Goal: Information Seeking & Learning: Learn about a topic

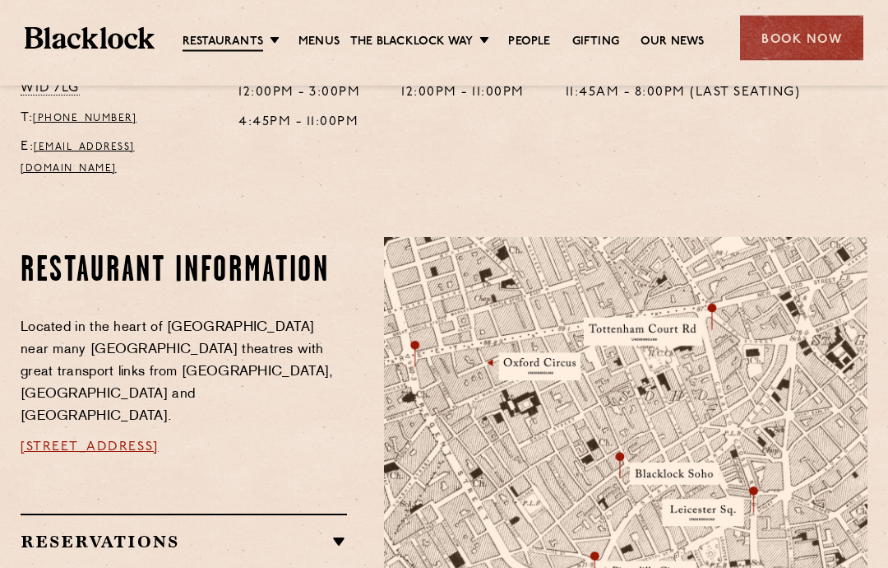
scroll to position [753, 0]
click at [336, 531] on h2 "Reservations" at bounding box center [184, 541] width 327 height 20
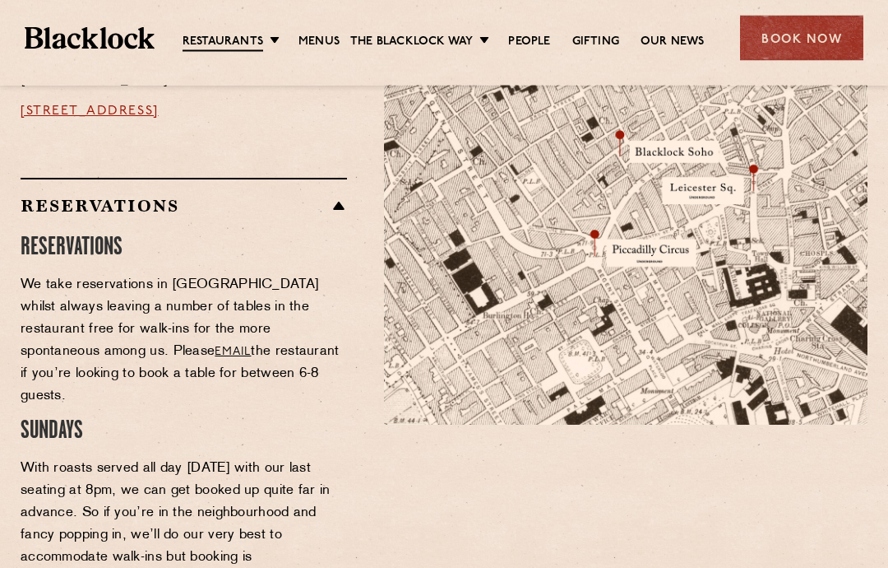
scroll to position [1075, 0]
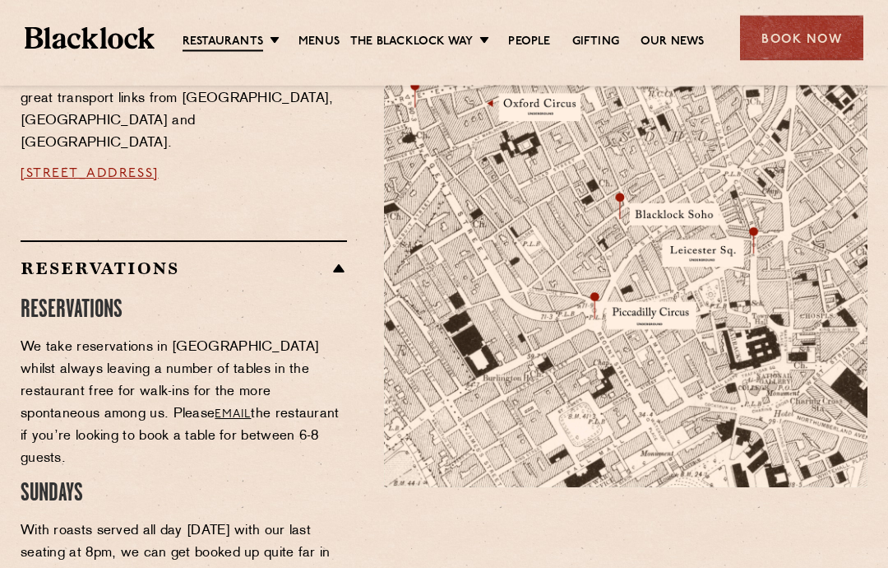
click at [335, 259] on h2 "Reservations" at bounding box center [184, 269] width 327 height 20
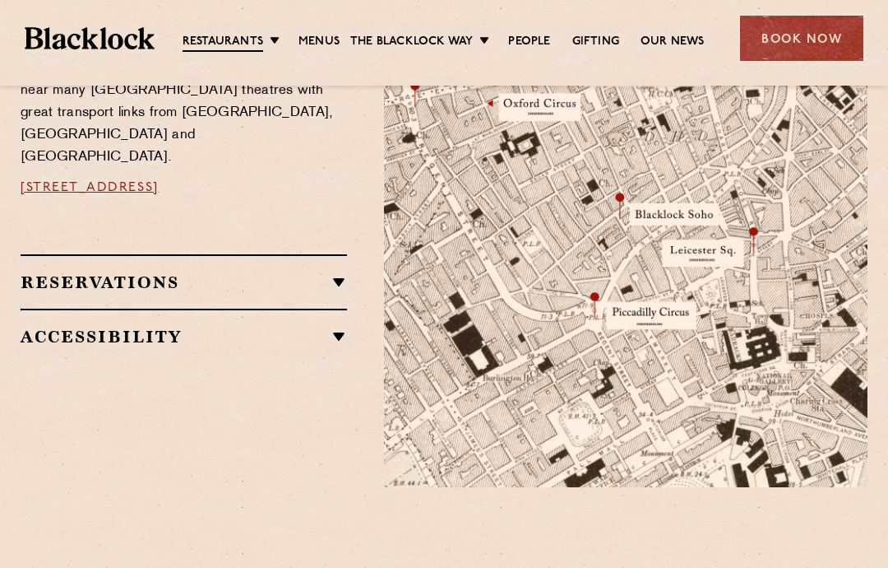
click at [311, 387] on div "Nearby Places Piccadilly Circus Oxford Circus Leicester Square Tottenham Court …" at bounding box center [184, 414] width 327 height 54
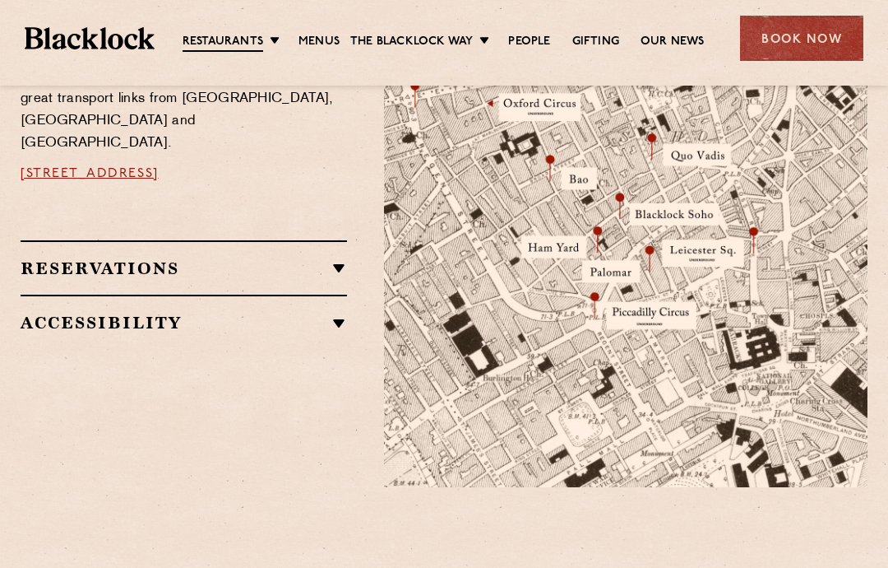
click at [333, 38] on link "Menus" at bounding box center [319, 42] width 41 height 16
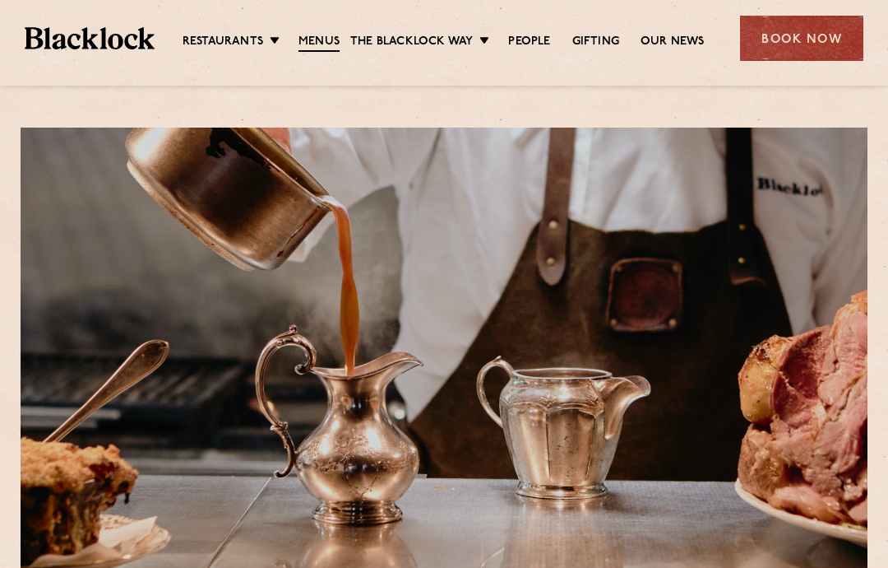
click at [0, 0] on link "[DATE] Roast" at bounding box center [0, 0] width 0 height 0
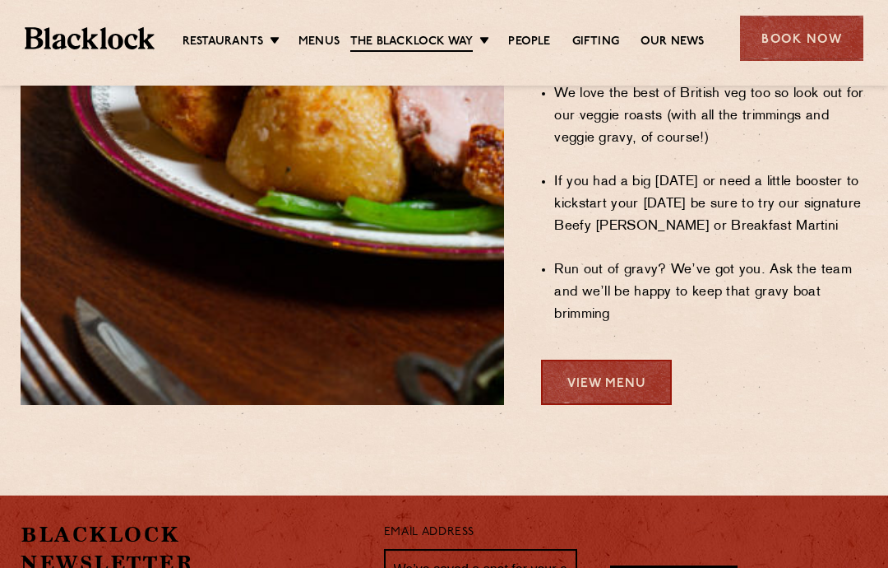
scroll to position [1448, 0]
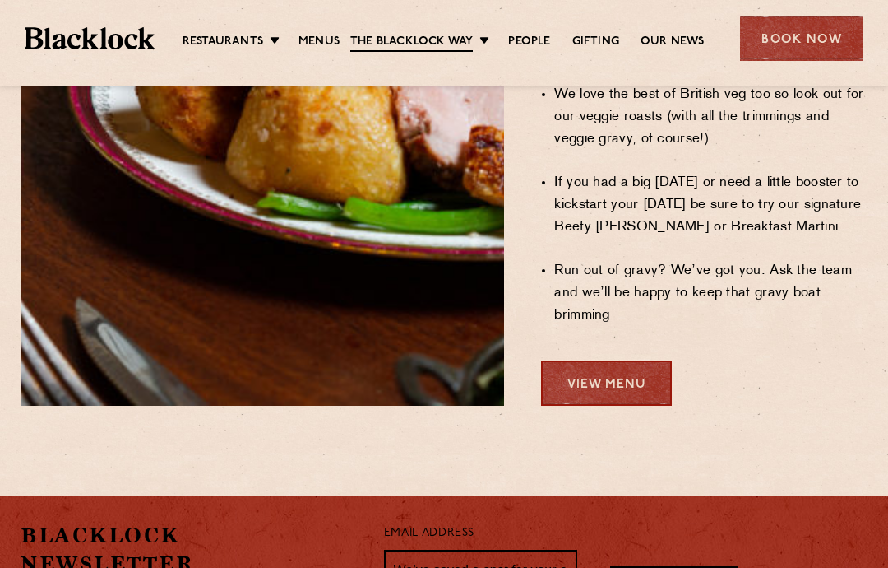
click at [622, 360] on link "View Menu" at bounding box center [606, 382] width 131 height 45
click at [524, 36] on link "People" at bounding box center [529, 42] width 42 height 16
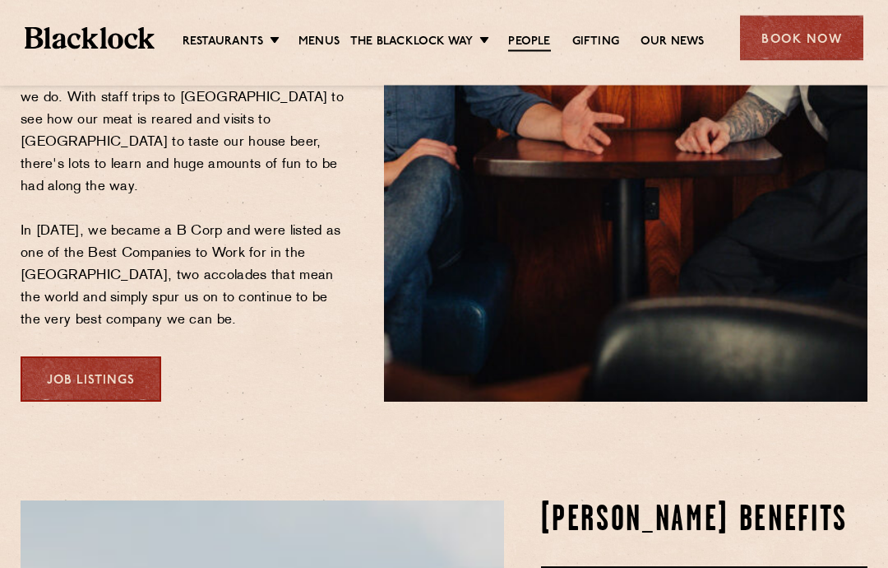
scroll to position [462, 0]
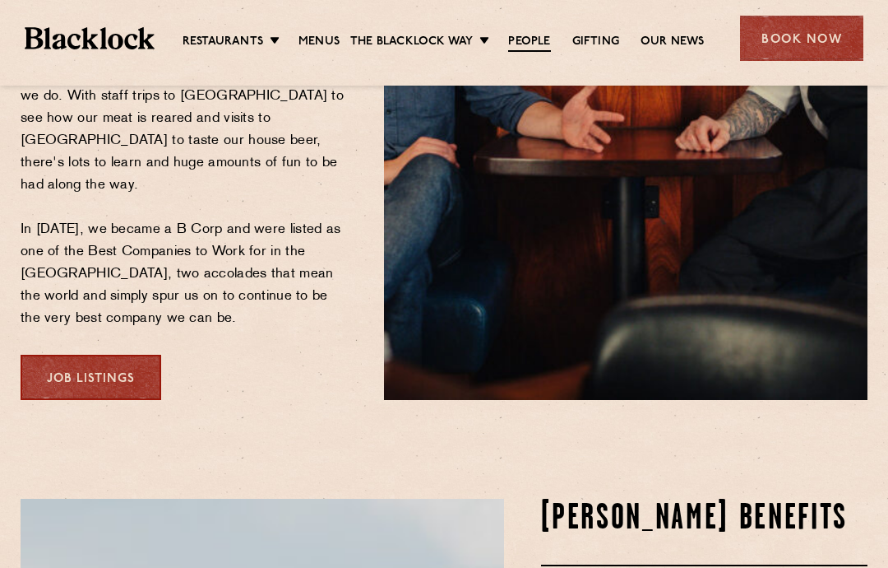
click at [104, 355] on link "Job Listings" at bounding box center [91, 377] width 141 height 45
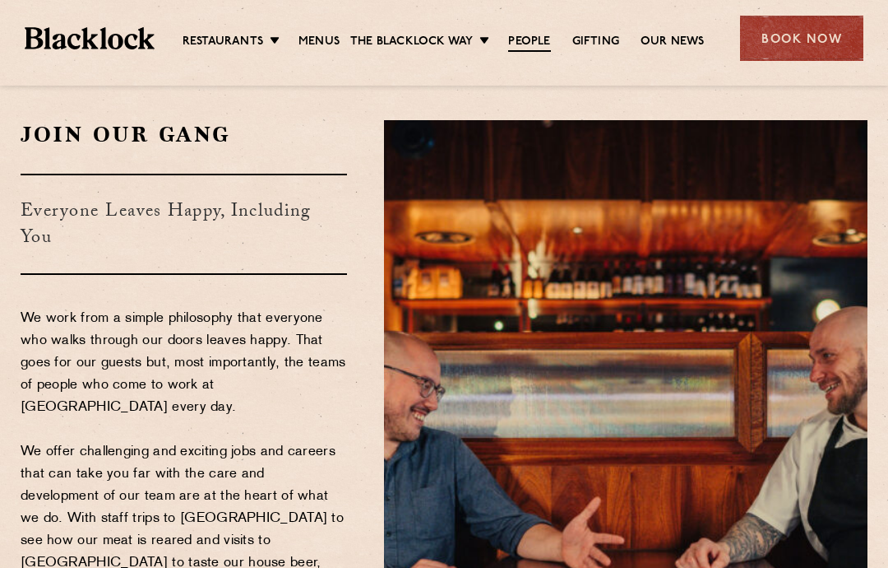
scroll to position [0, 0]
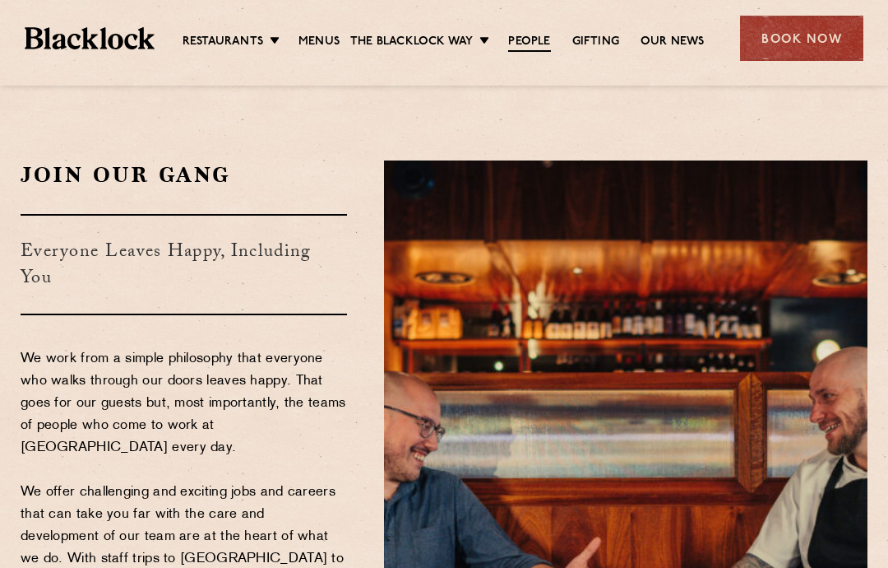
click at [320, 39] on link "Menus" at bounding box center [319, 42] width 41 height 16
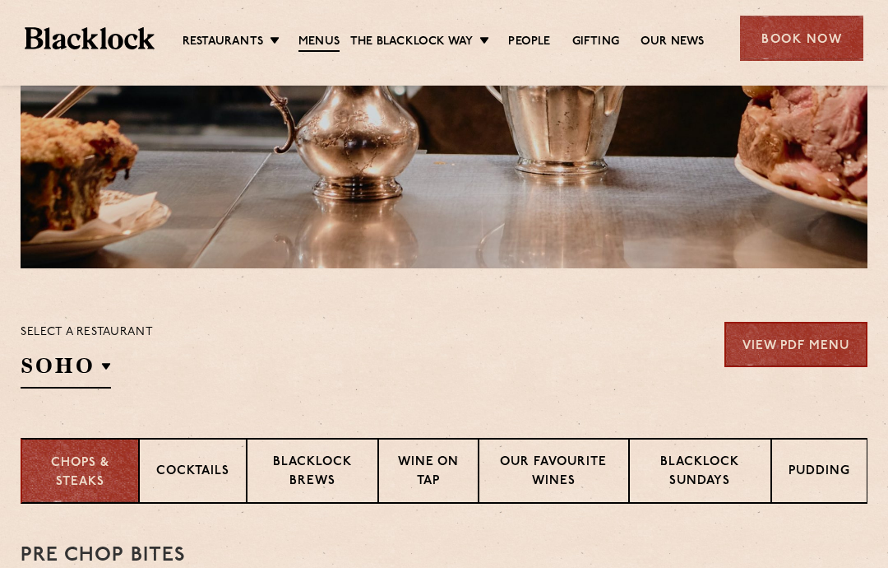
scroll to position [336, 0]
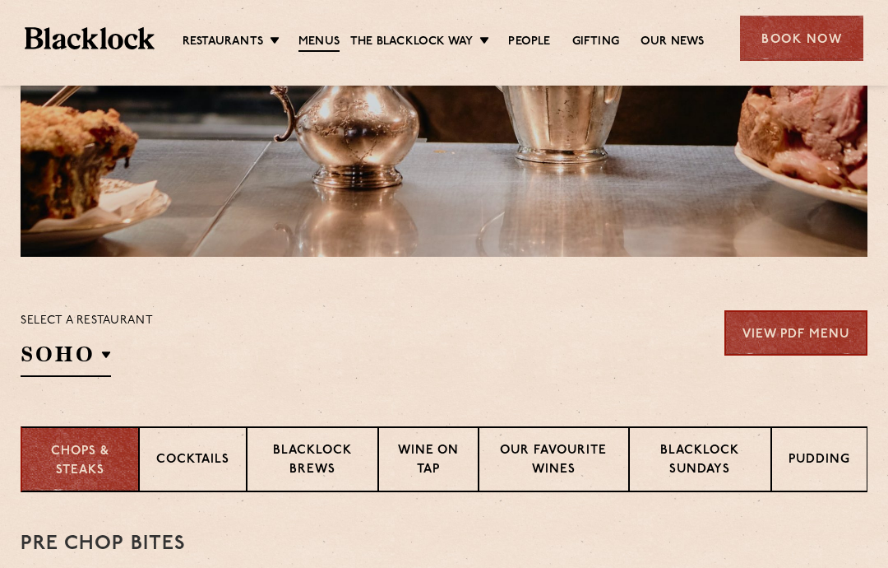
click at [687, 467] on p "Blacklock Sundays" at bounding box center [701, 461] width 108 height 39
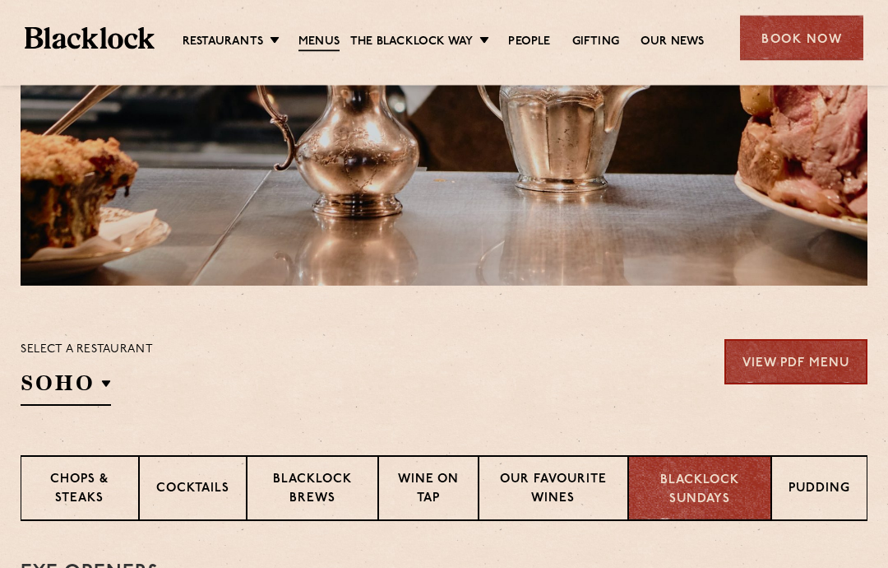
scroll to position [360, 0]
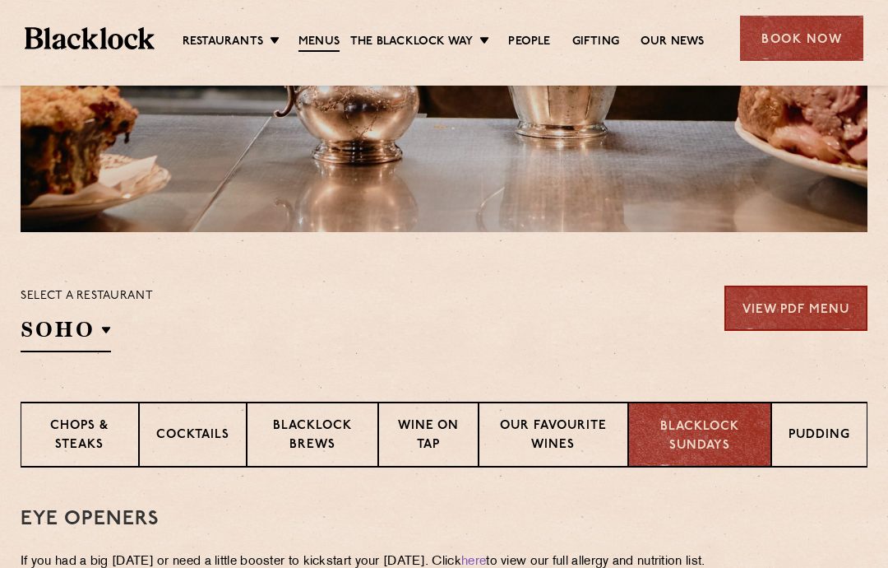
click at [97, 440] on p "Chops & Steaks" at bounding box center [80, 436] width 84 height 39
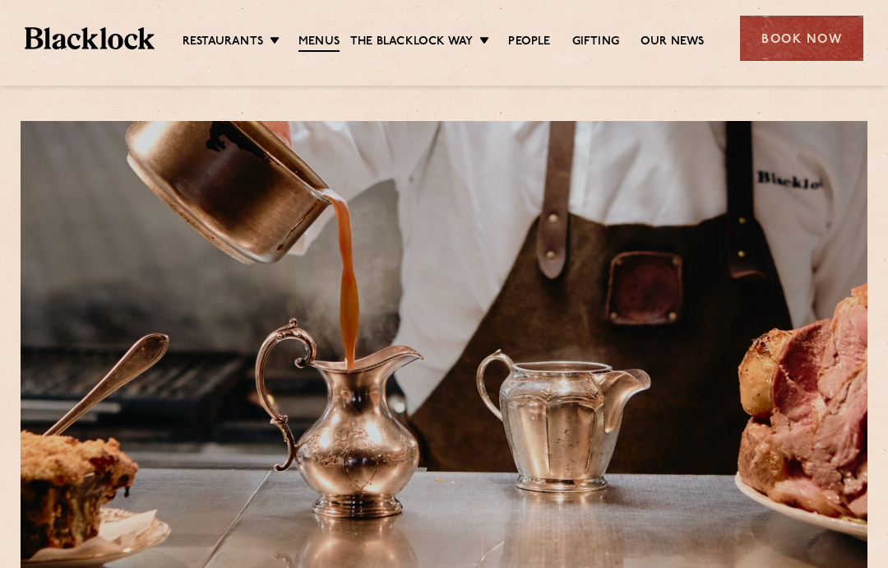
scroll to position [0, 0]
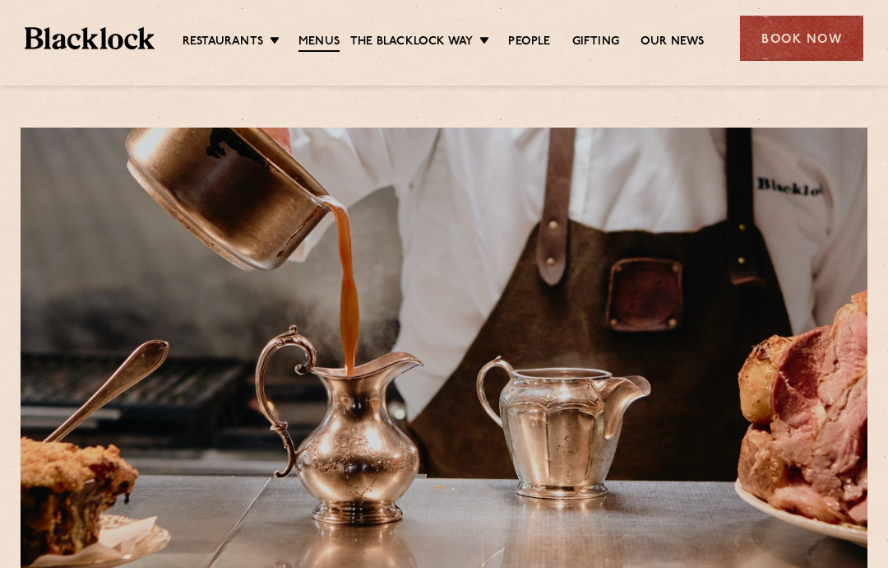
click at [318, 35] on link "Menus" at bounding box center [319, 43] width 41 height 18
click at [0, 0] on link "[PERSON_NAME] Cuts" at bounding box center [0, 0] width 0 height 0
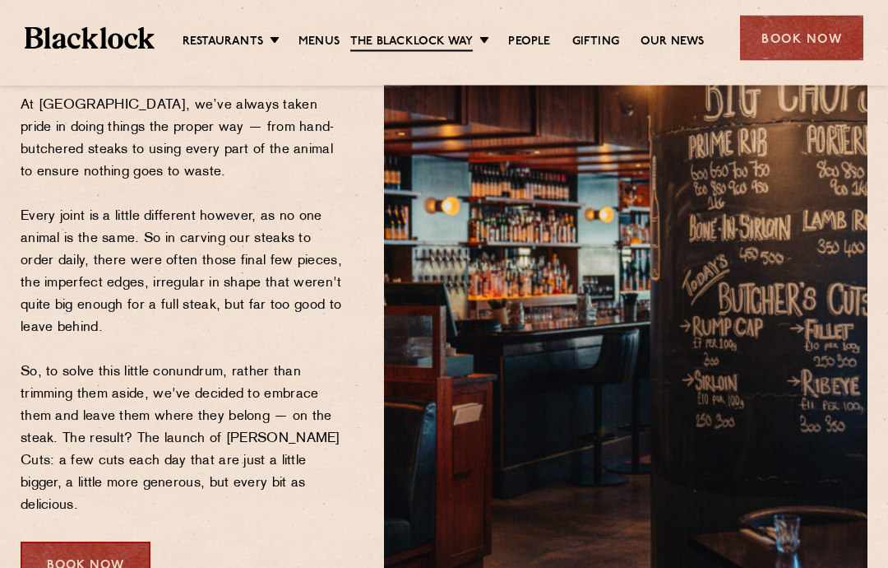
scroll to position [227, 0]
click at [0, 0] on link "Butcher Price [DATE]" at bounding box center [0, 0] width 0 height 0
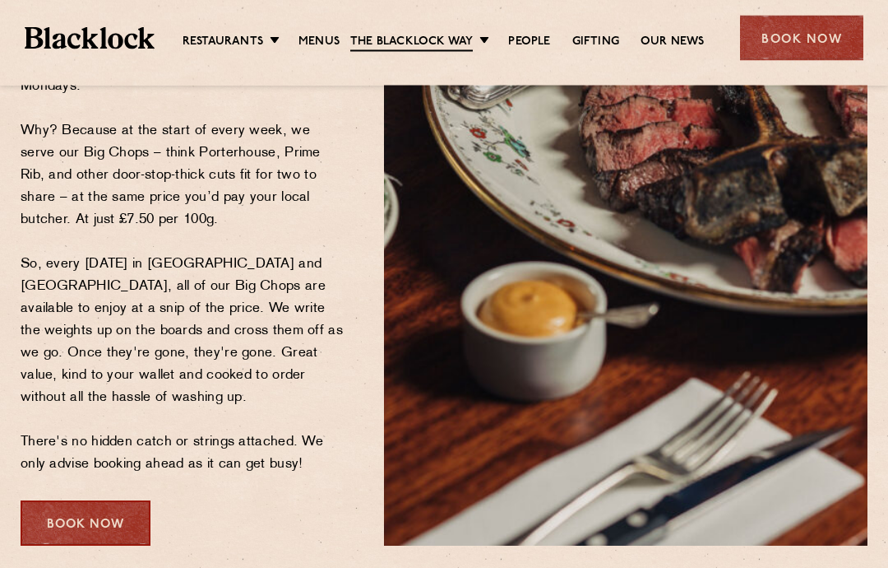
scroll to position [294, 0]
